Goal: Task Accomplishment & Management: Use online tool/utility

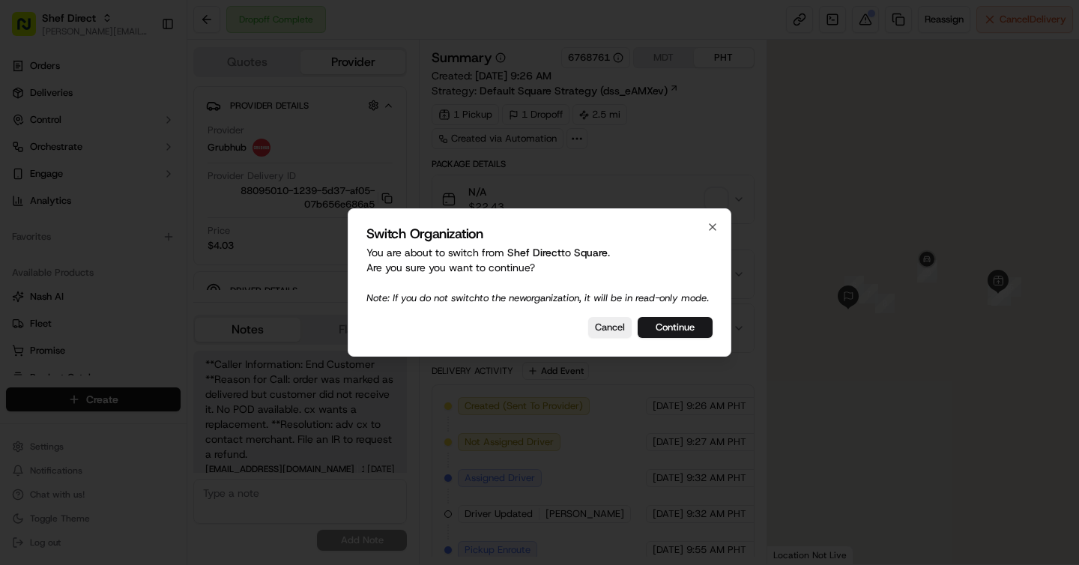
scroll to position [7, 0]
click at [695, 330] on button "Continue" at bounding box center [675, 327] width 75 height 21
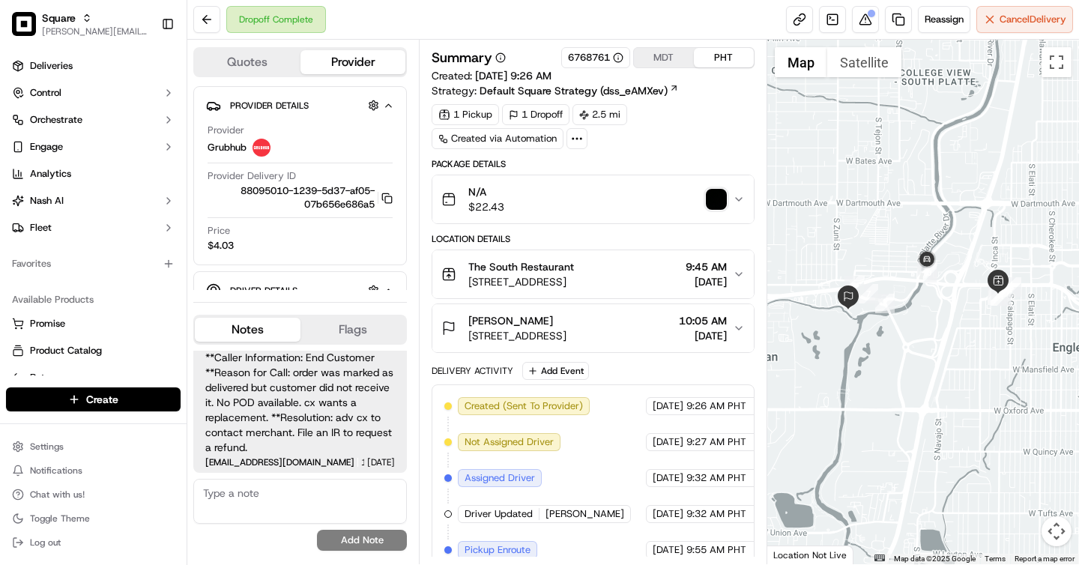
click at [718, 204] on img "button" at bounding box center [716, 199] width 21 height 21
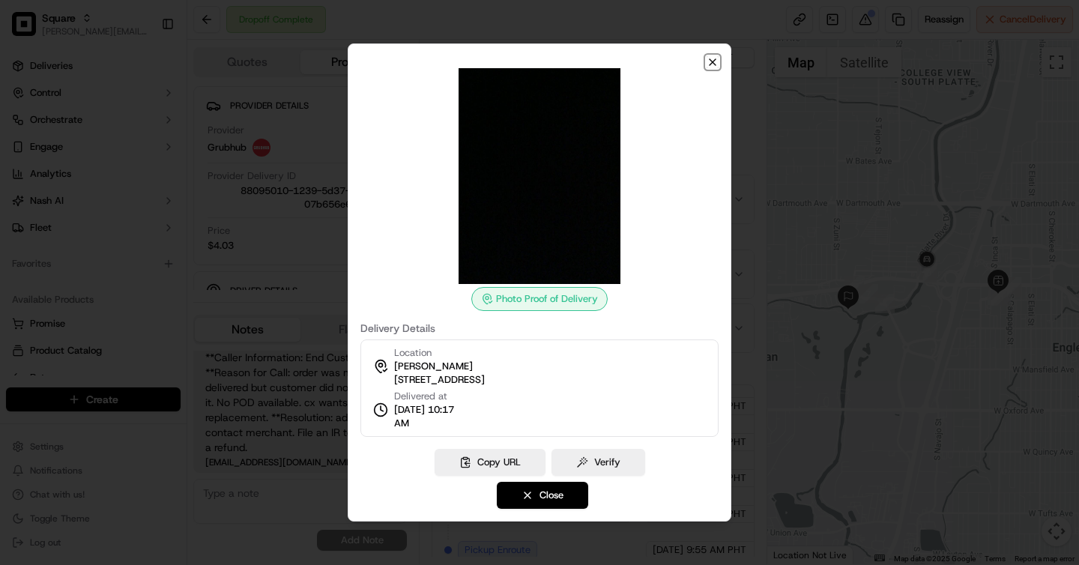
click at [716, 58] on icon "button" at bounding box center [713, 62] width 12 height 12
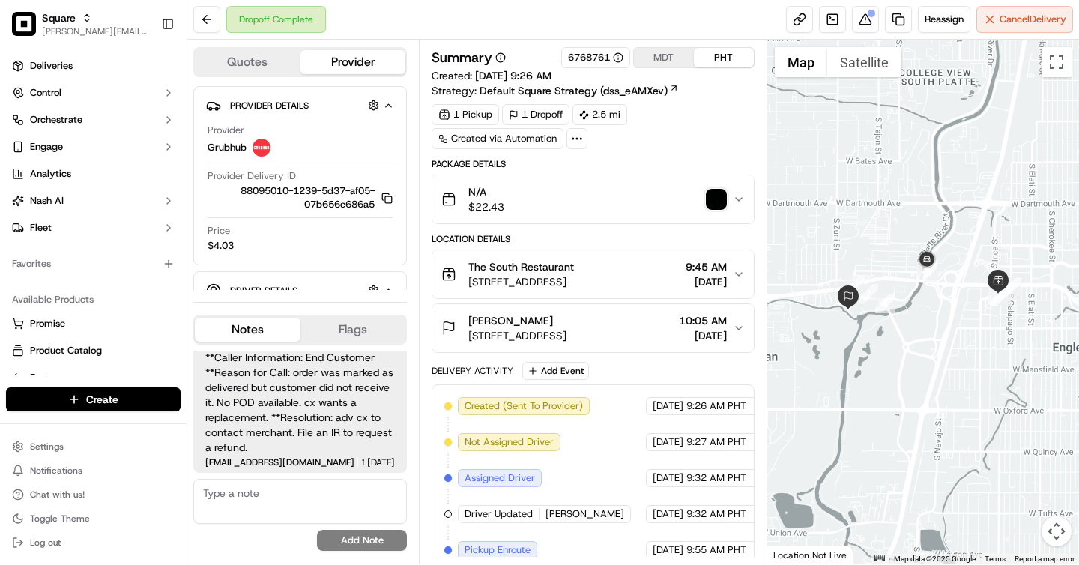
click at [722, 200] on img "button" at bounding box center [716, 199] width 21 height 21
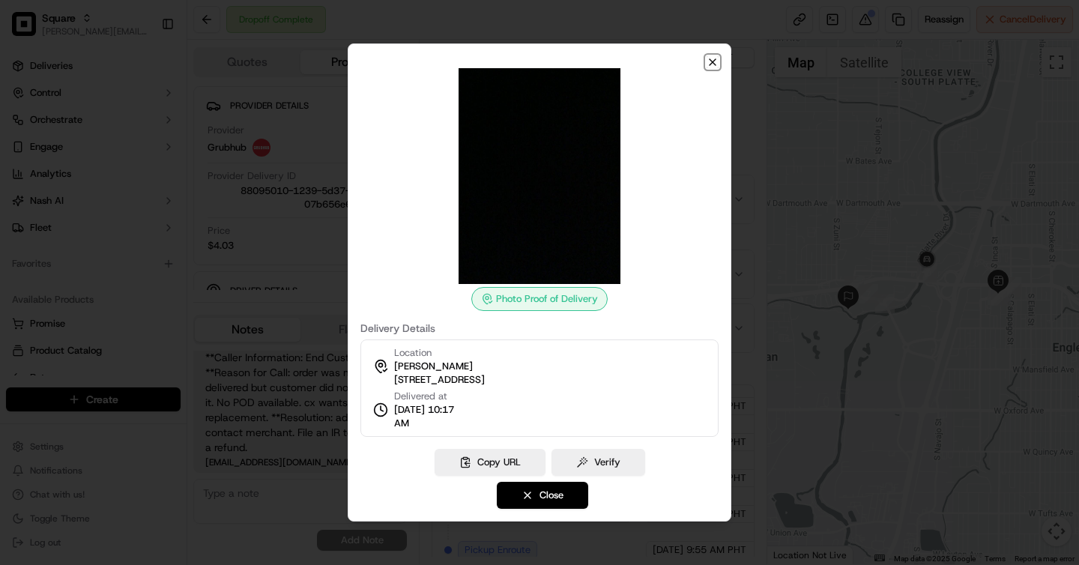
click at [714, 59] on icon "button" at bounding box center [713, 62] width 12 height 12
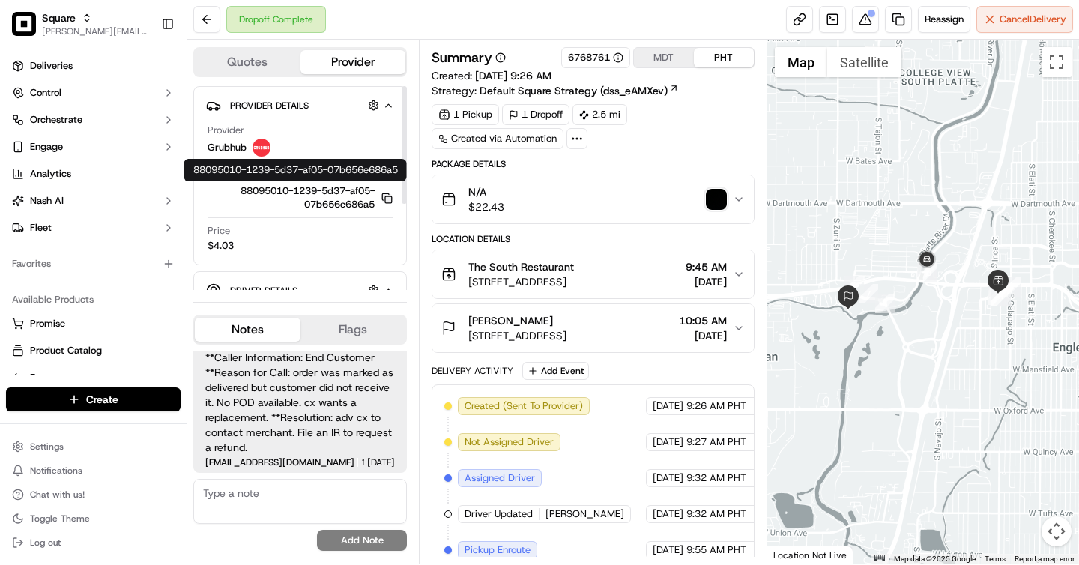
click at [390, 196] on rect "button" at bounding box center [388, 199] width 7 height 7
click at [390, 196] on icon "button" at bounding box center [387, 197] width 7 height 5
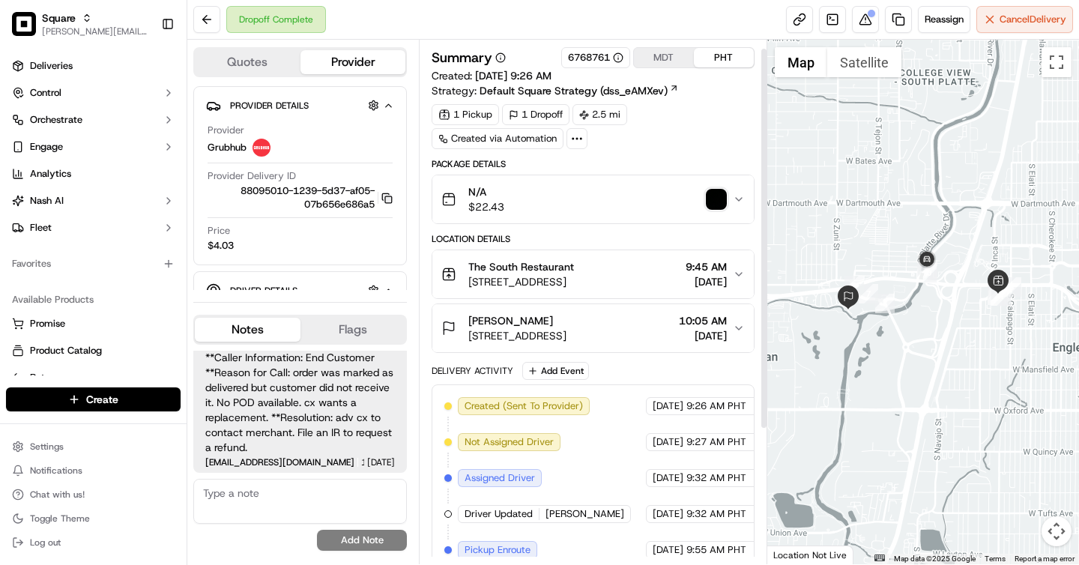
scroll to position [195, 0]
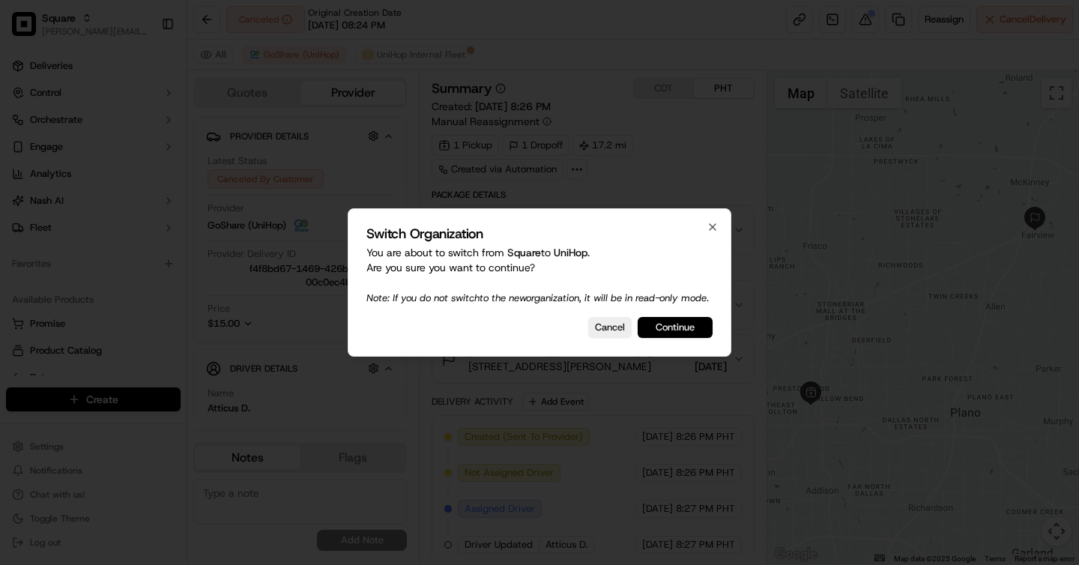
click at [694, 328] on button "Continue" at bounding box center [675, 327] width 75 height 21
